Goal: Transaction & Acquisition: Purchase product/service

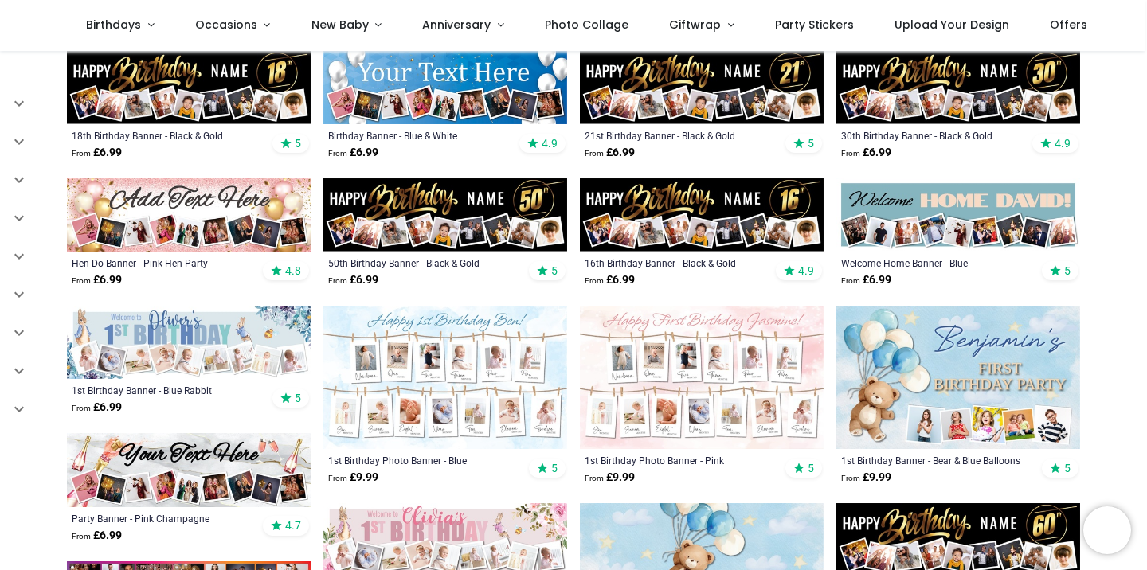
scroll to position [350, 0]
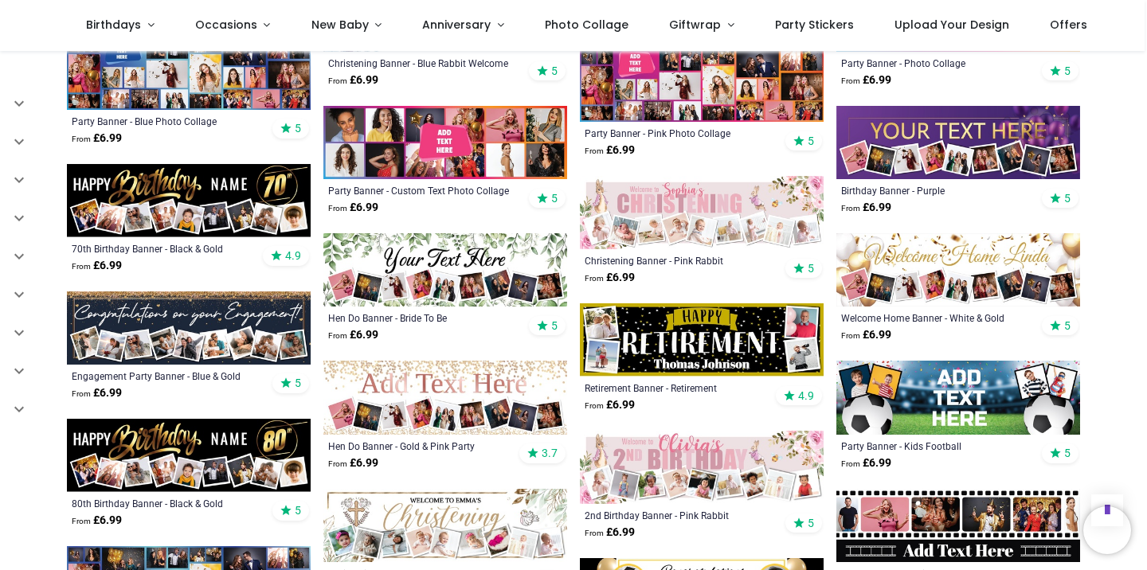
scroll to position [1000, 0]
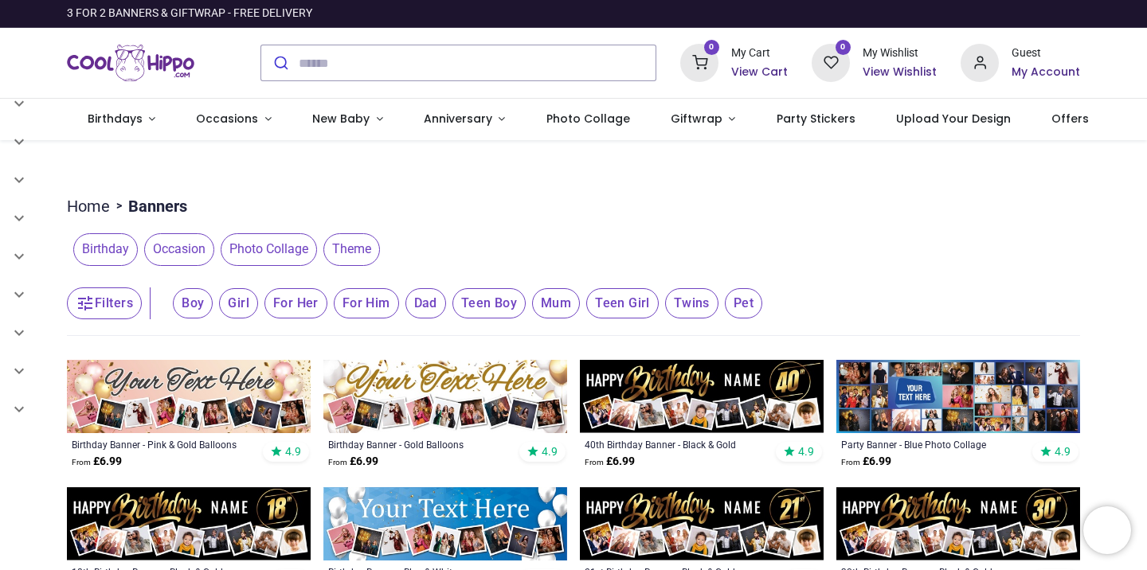
click at [103, 248] on span "Birthday" at bounding box center [105, 249] width 65 height 32
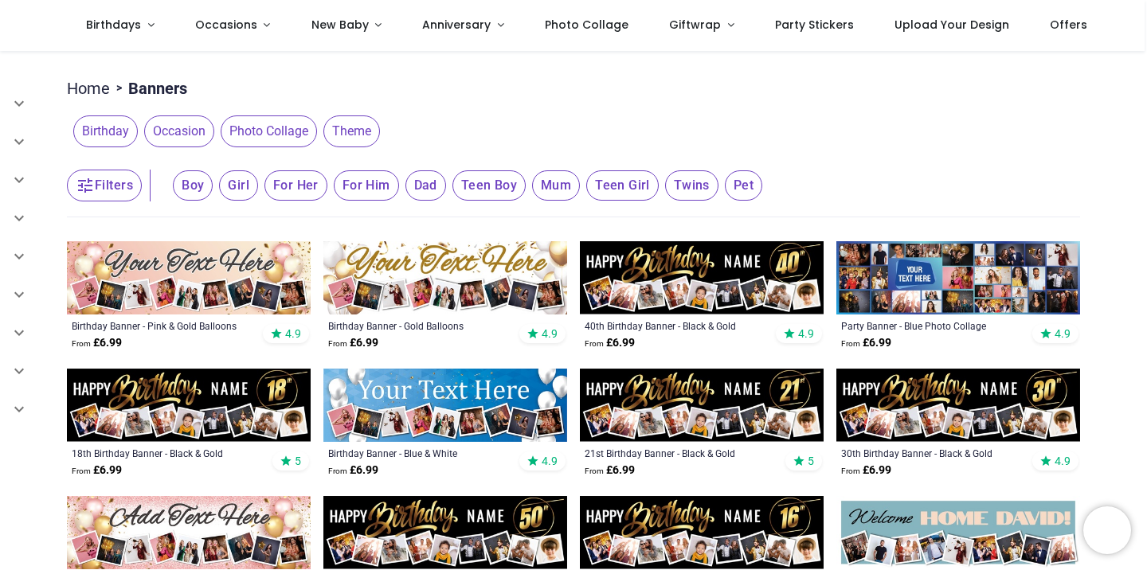
scroll to position [25, 0]
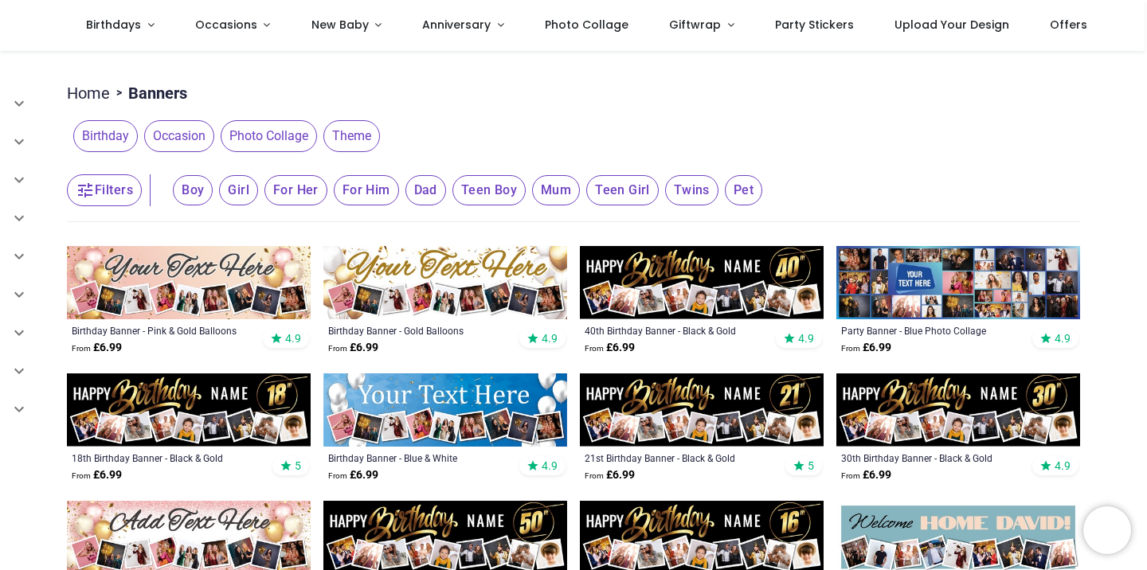
click at [428, 294] on img at bounding box center [445, 282] width 244 height 73
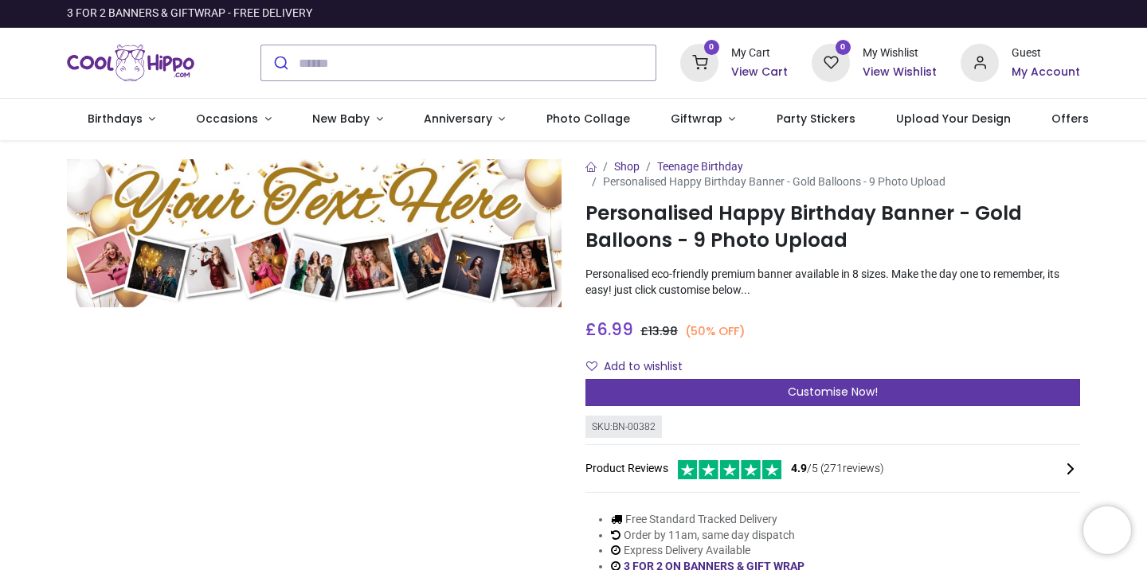
click at [748, 397] on div "Customise Now!" at bounding box center [832, 392] width 495 height 27
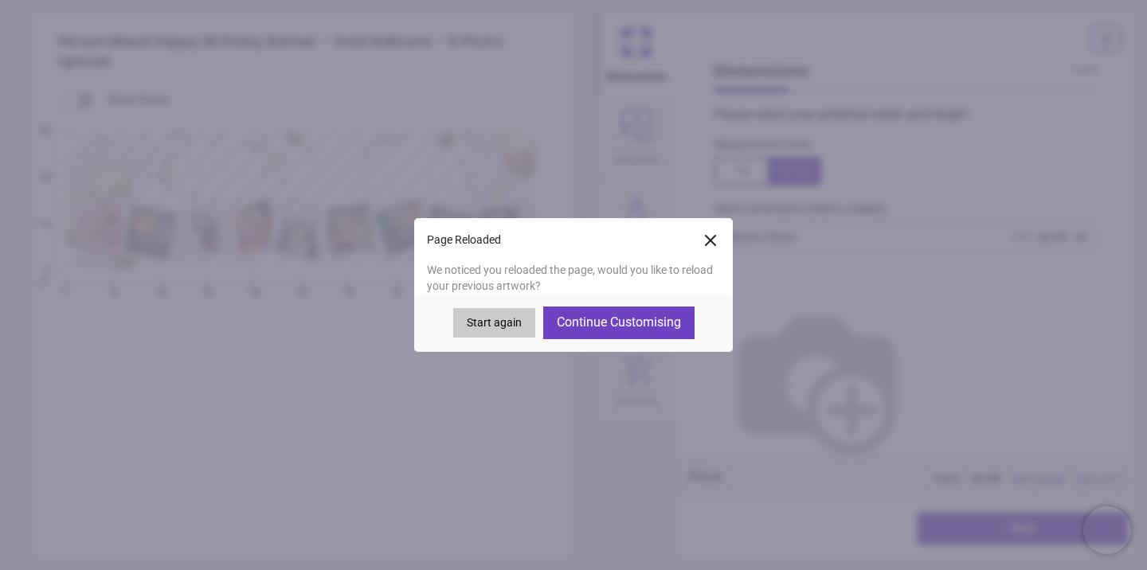
click at [612, 323] on button "Continue Customising" at bounding box center [618, 323] width 151 height 32
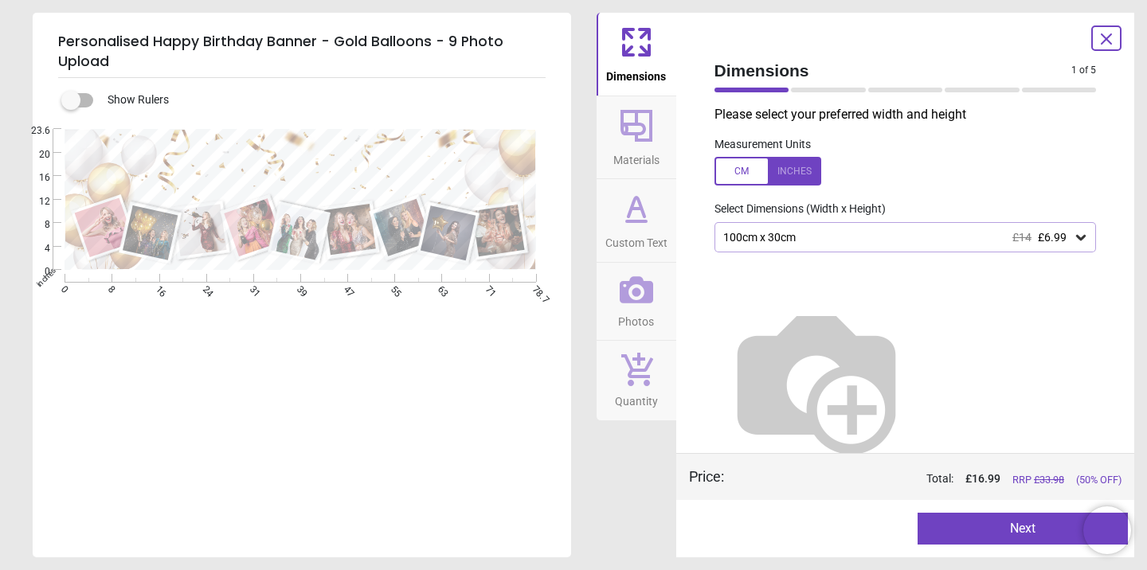
type textarea "**********"
click at [975, 523] on button "Next" at bounding box center [1023, 529] width 210 height 32
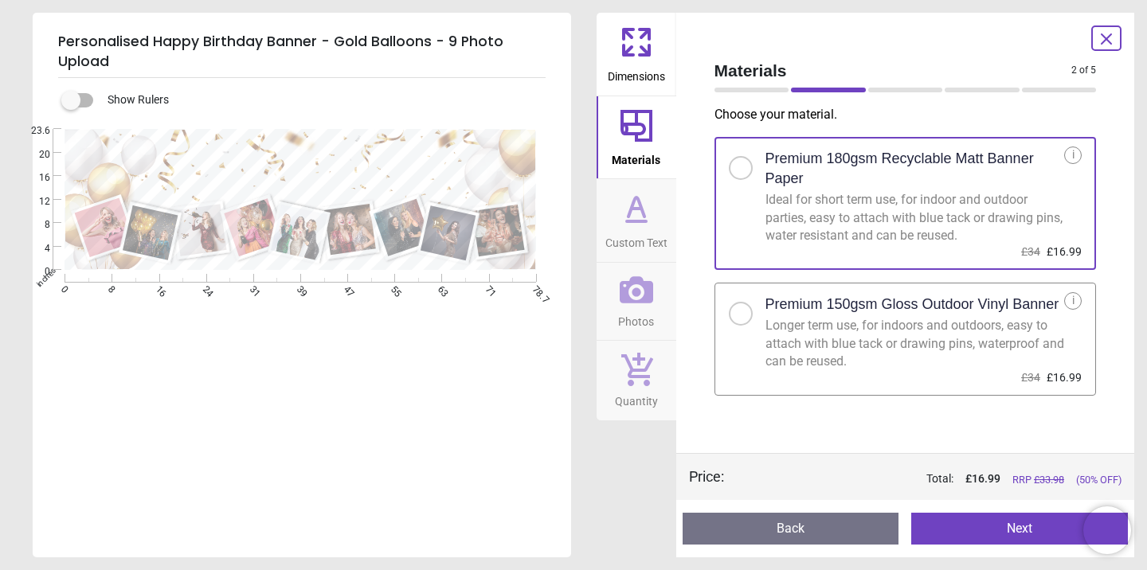
click at [996, 529] on button "Next" at bounding box center [1019, 529] width 217 height 32
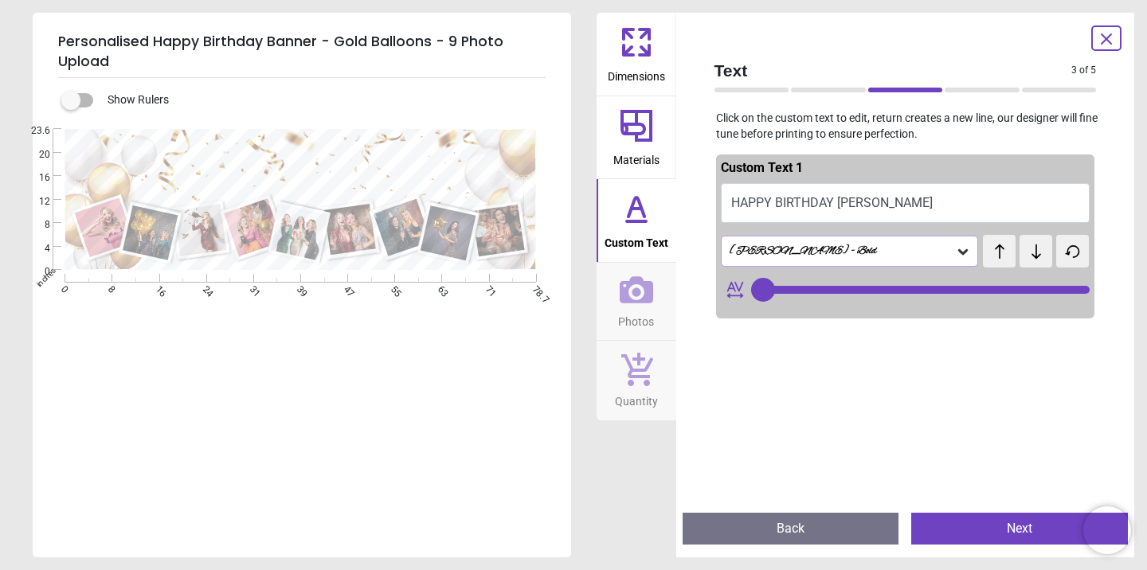
type input "**"
click at [993, 525] on button "Next" at bounding box center [1019, 529] width 217 height 32
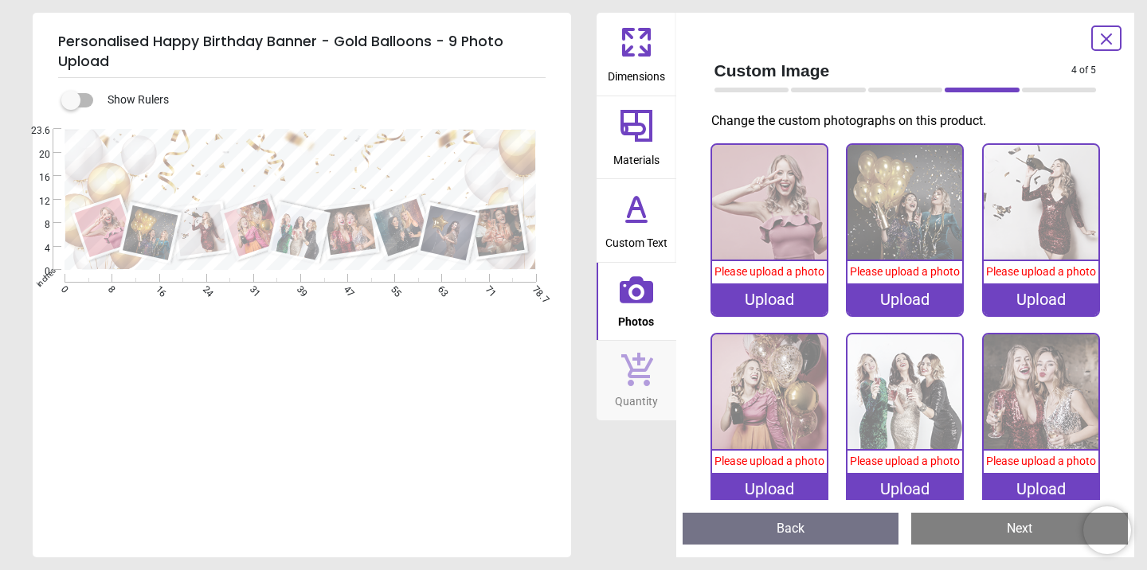
click at [765, 307] on div "Upload" at bounding box center [769, 300] width 115 height 32
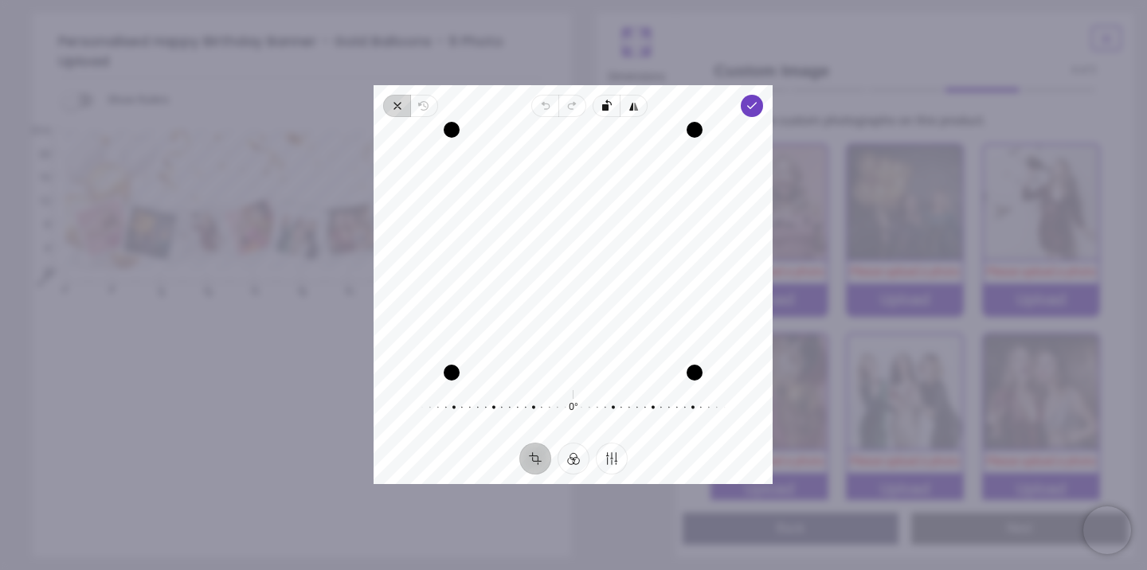
click at [397, 104] on icon "button" at bounding box center [397, 106] width 13 height 13
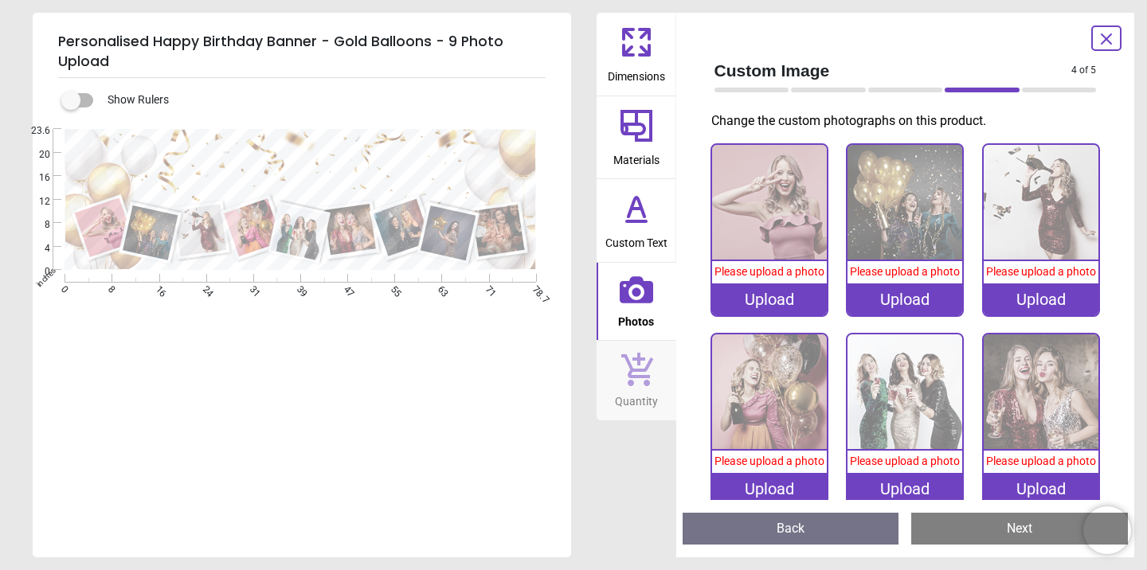
click at [754, 297] on div "Upload" at bounding box center [769, 300] width 115 height 32
